Goal: Information Seeking & Learning: Compare options

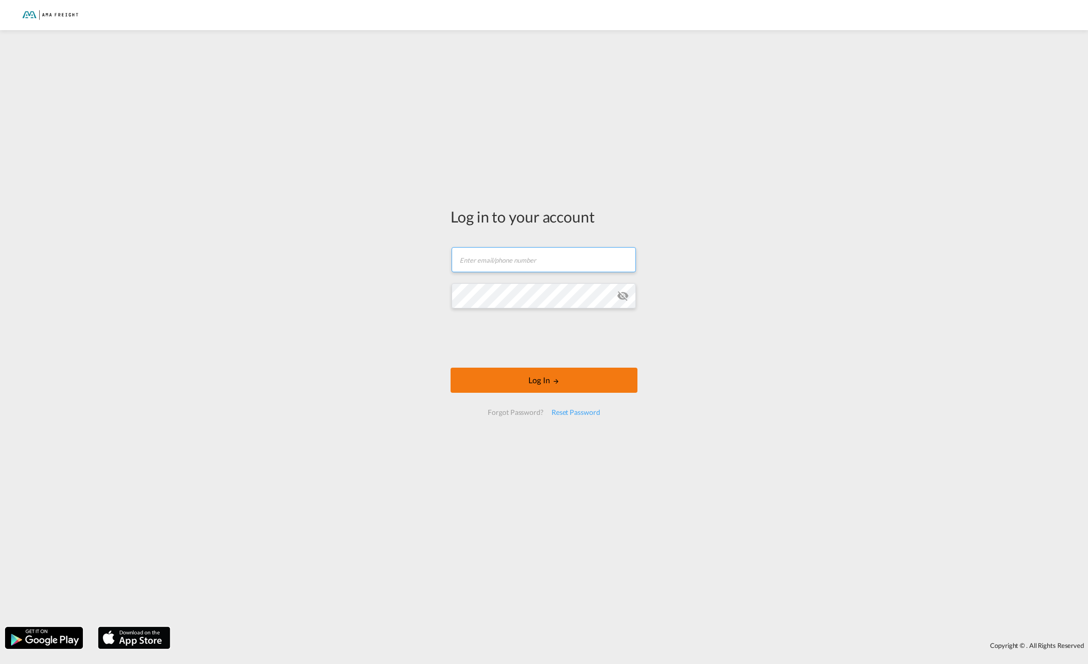
type input "[EMAIL_ADDRESS][DOMAIN_NAME]"
click at [567, 384] on button "Log In" at bounding box center [544, 380] width 187 height 25
